Goal: Check status: Check status

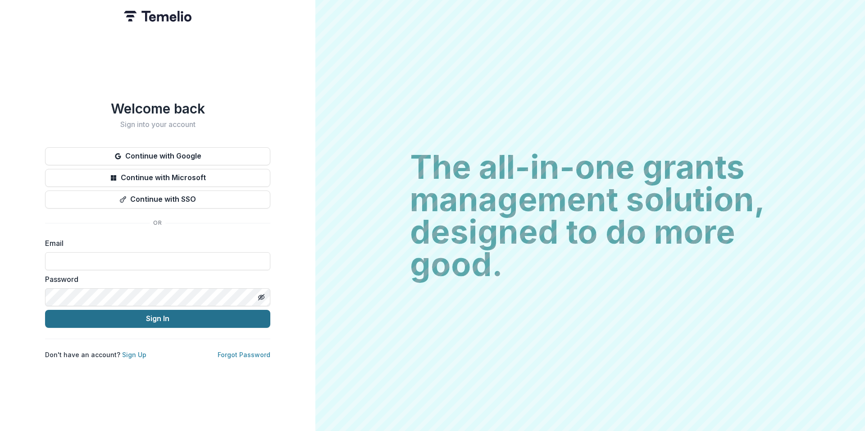
type input "**********"
drag, startPoint x: 206, startPoint y: 312, endPoint x: 200, endPoint y: 315, distance: 7.0
click at [206, 311] on button "Sign In" at bounding box center [157, 319] width 225 height 18
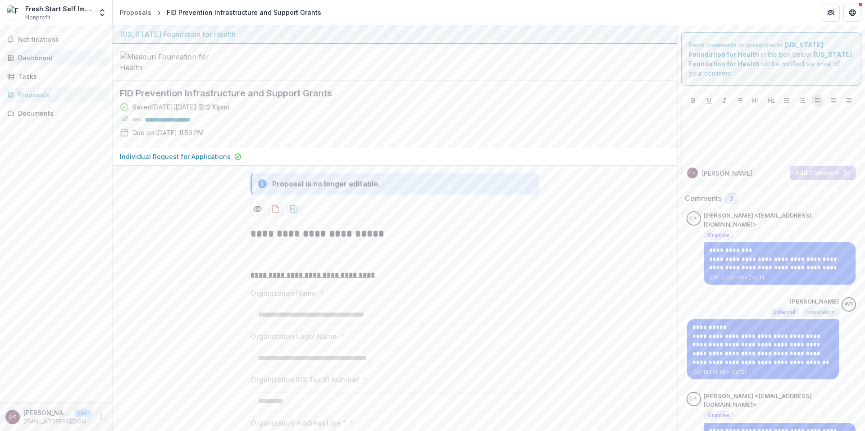
click at [21, 55] on div "Dashboard" at bounding box center [59, 57] width 83 height 9
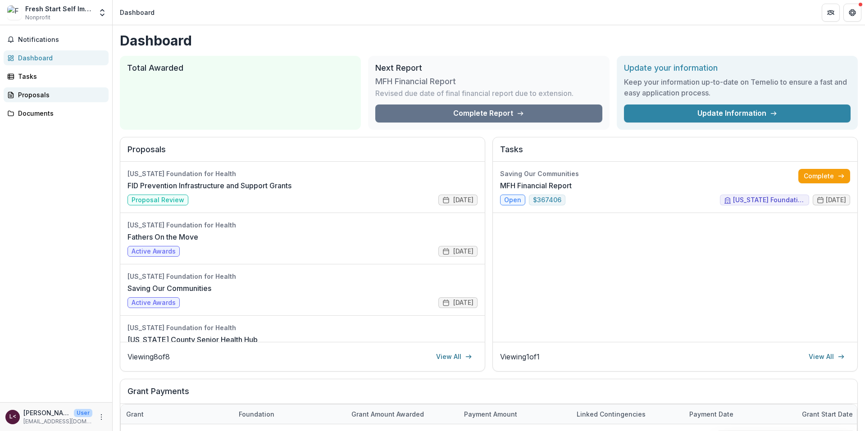
click at [19, 96] on div "Proposals" at bounding box center [59, 94] width 83 height 9
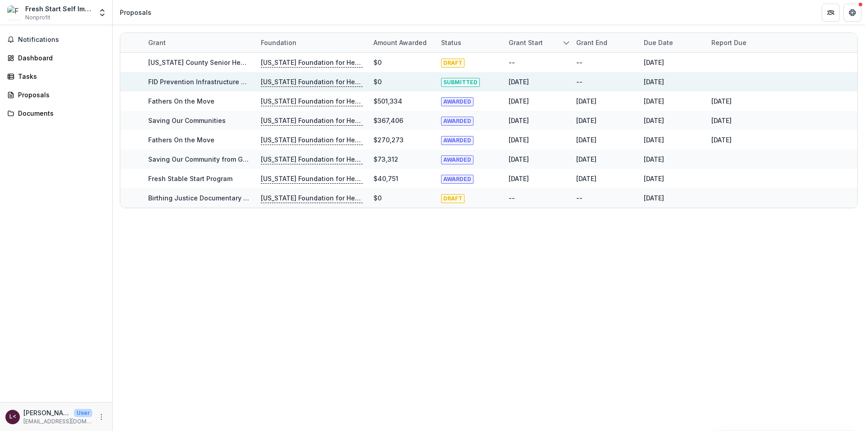
click at [168, 82] on link "FID Prevention Infrastructure and Support Grants" at bounding box center [225, 82] width 154 height 8
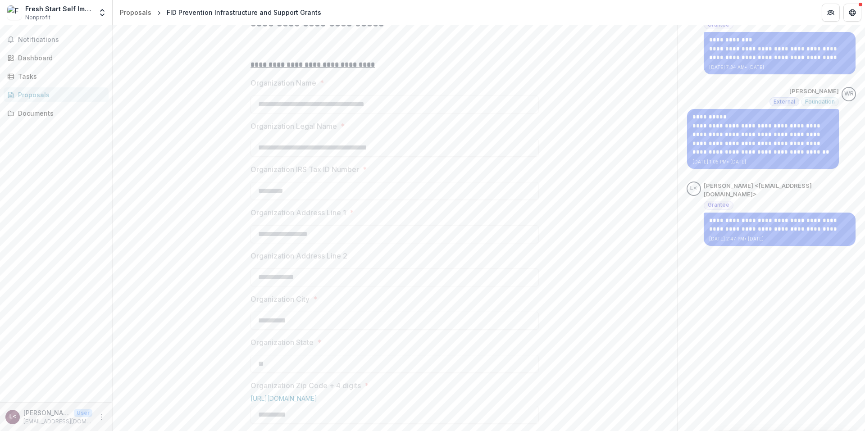
scroll to position [315, 0]
